Goal: Navigation & Orientation: Find specific page/section

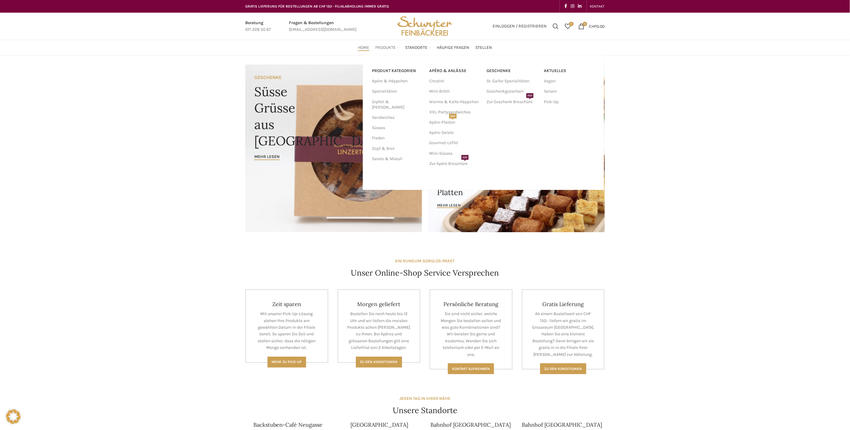
click at [386, 47] on span "Produkte" at bounding box center [386, 48] width 21 height 6
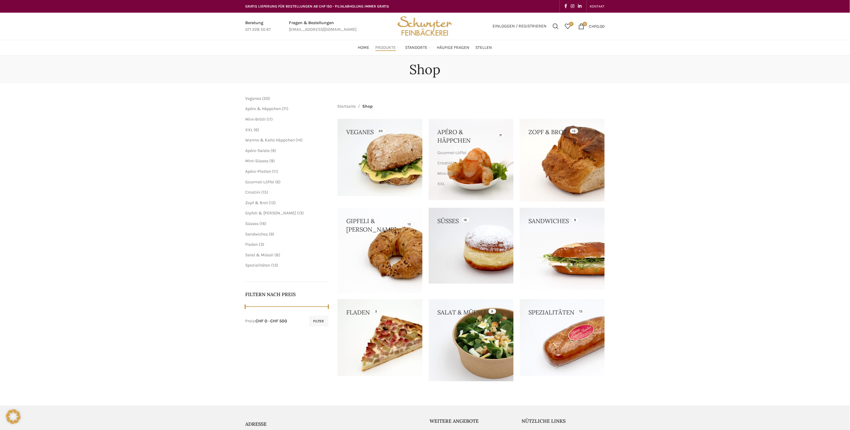
scroll to position [89, 0]
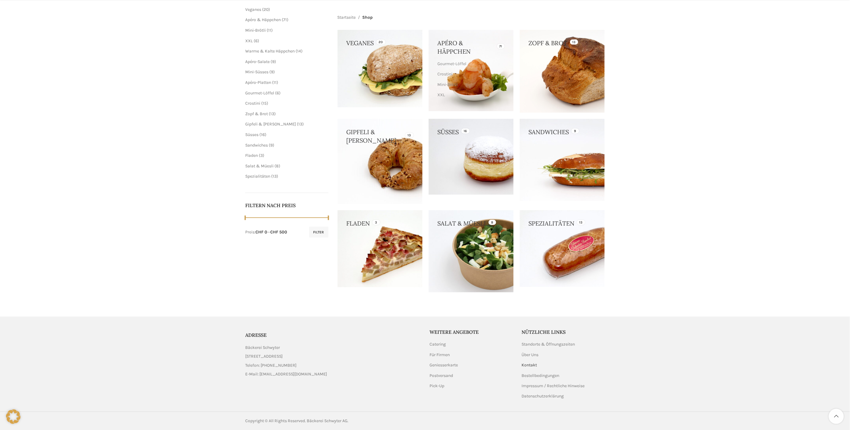
click at [530, 363] on link "Kontakt" at bounding box center [530, 365] width 16 height 6
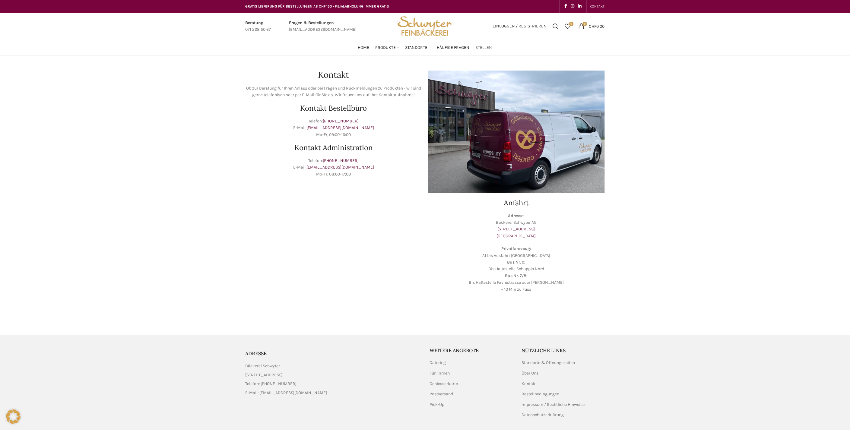
click at [489, 46] on span "Stellen" at bounding box center [484, 48] width 17 height 6
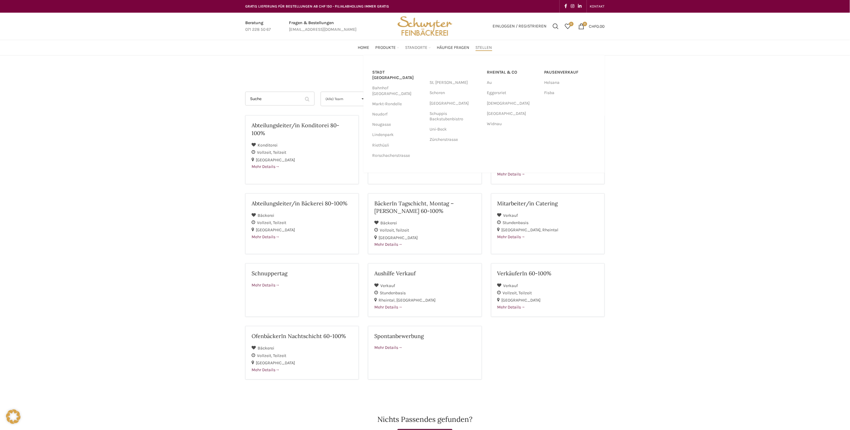
click at [417, 47] on span "Standorte" at bounding box center [416, 48] width 22 height 6
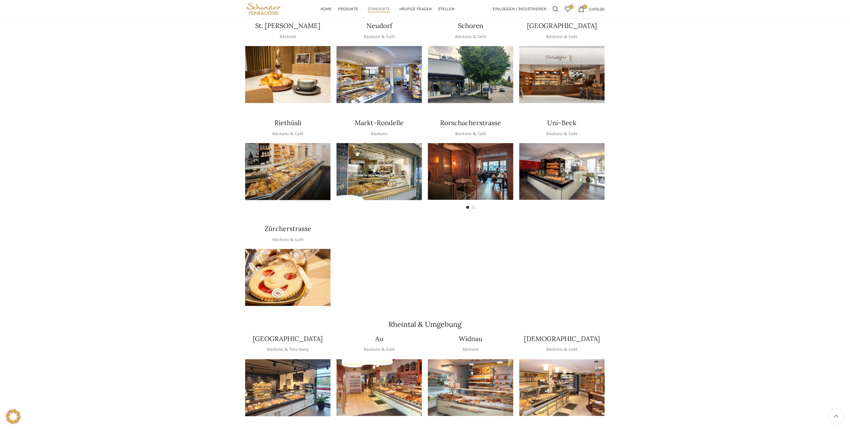
scroll to position [156, 0]
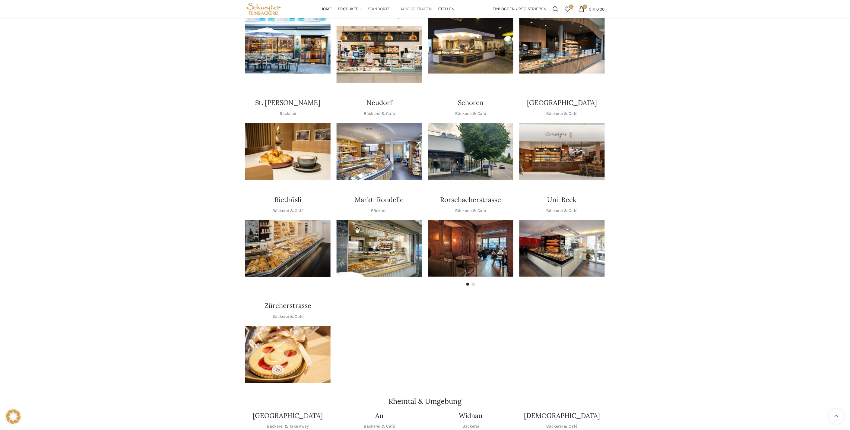
click at [417, 11] on span "Häufige Fragen" at bounding box center [415, 9] width 33 height 6
